Goal: Task Accomplishment & Management: Manage account settings

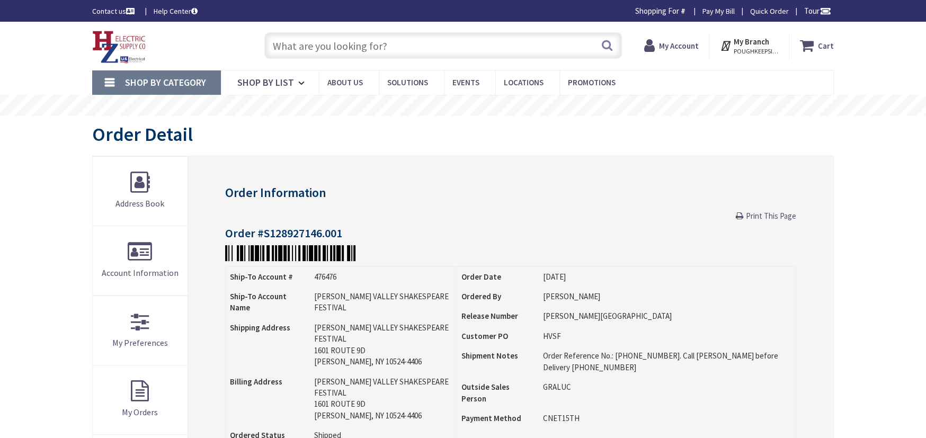
type input "[PERSON_NAME] Corners Rd, [GEOGRAPHIC_DATA], [GEOGRAPHIC_DATA]"
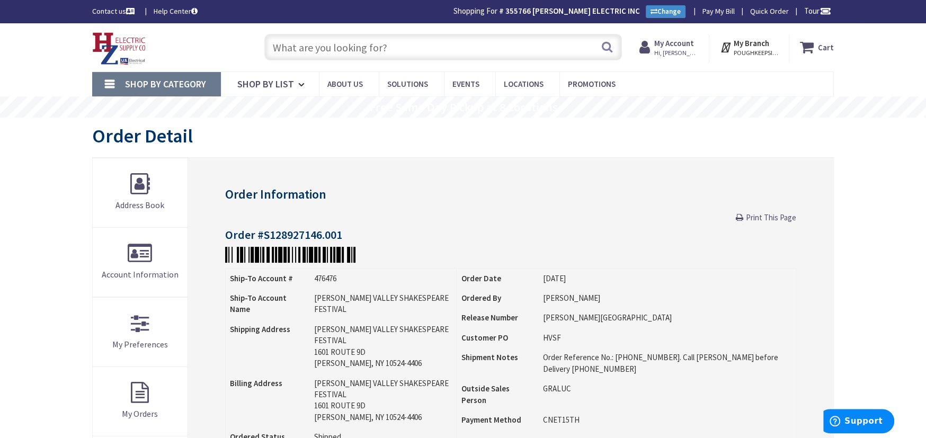
drag, startPoint x: 759, startPoint y: 220, endPoint x: 711, endPoint y: 376, distance: 163.5
click at [759, 220] on span "Print This Page" at bounding box center [771, 217] width 50 height 10
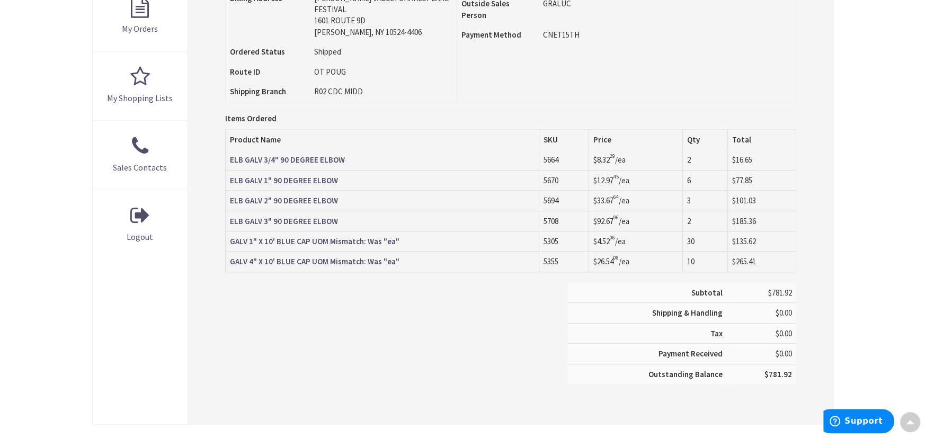
scroll to position [387, 0]
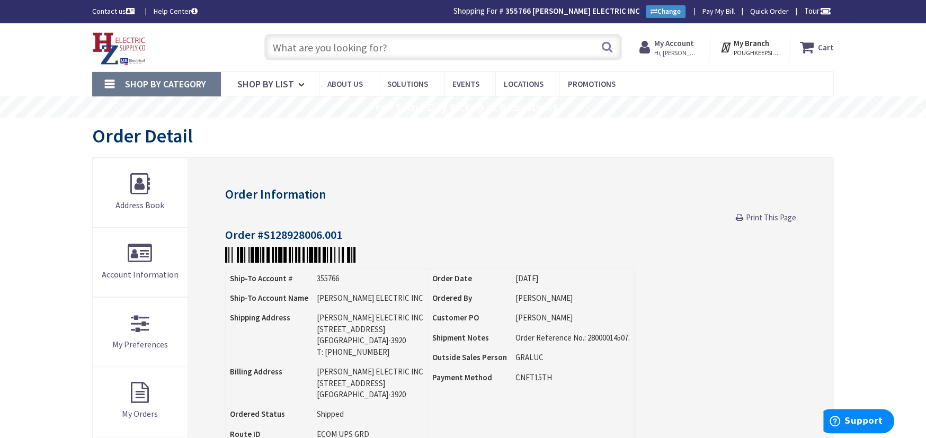
click at [769, 218] on span "Print This Page" at bounding box center [771, 217] width 50 height 10
click at [756, 219] on span "Print This Page" at bounding box center [771, 217] width 50 height 10
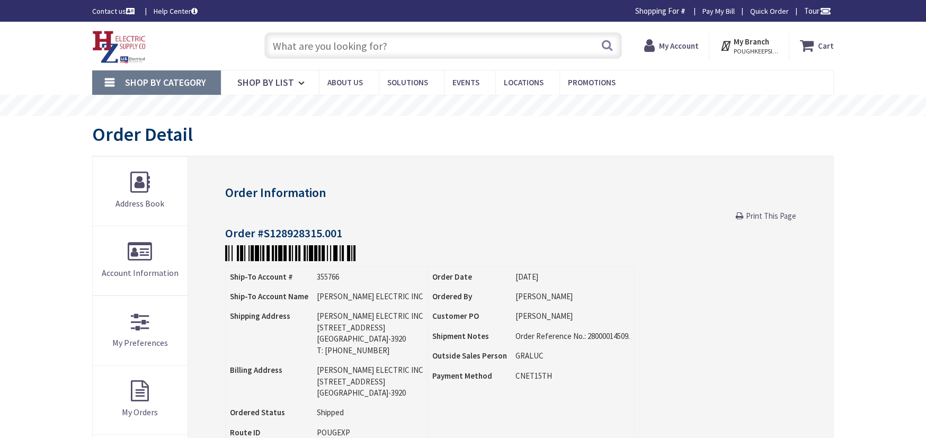
drag, startPoint x: 756, startPoint y: 218, endPoint x: 932, endPoint y: 181, distance: 179.6
click at [756, 218] on span "Print This Page" at bounding box center [771, 216] width 50 height 10
drag, startPoint x: 753, startPoint y: 220, endPoint x: 701, endPoint y: 374, distance: 162.5
click at [753, 220] on link "Print This Page" at bounding box center [766, 215] width 60 height 11
